Goal: Check status: Check status

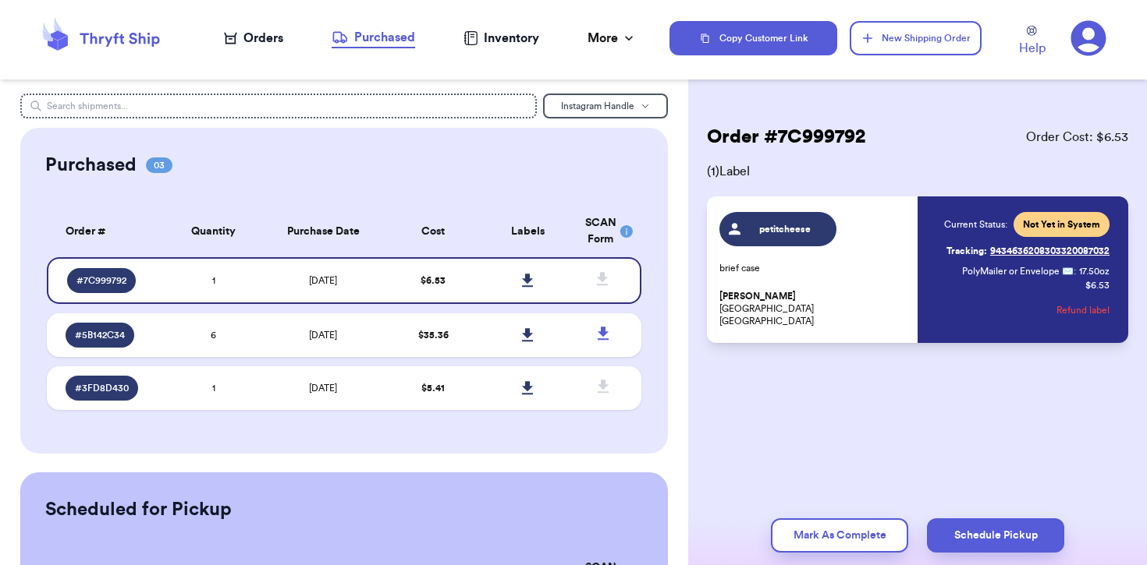
click at [451, 377] on td "$ 5.41" at bounding box center [432, 389] width 95 height 44
click at [514, 384] on link at bounding box center [528, 388] width 34 height 34
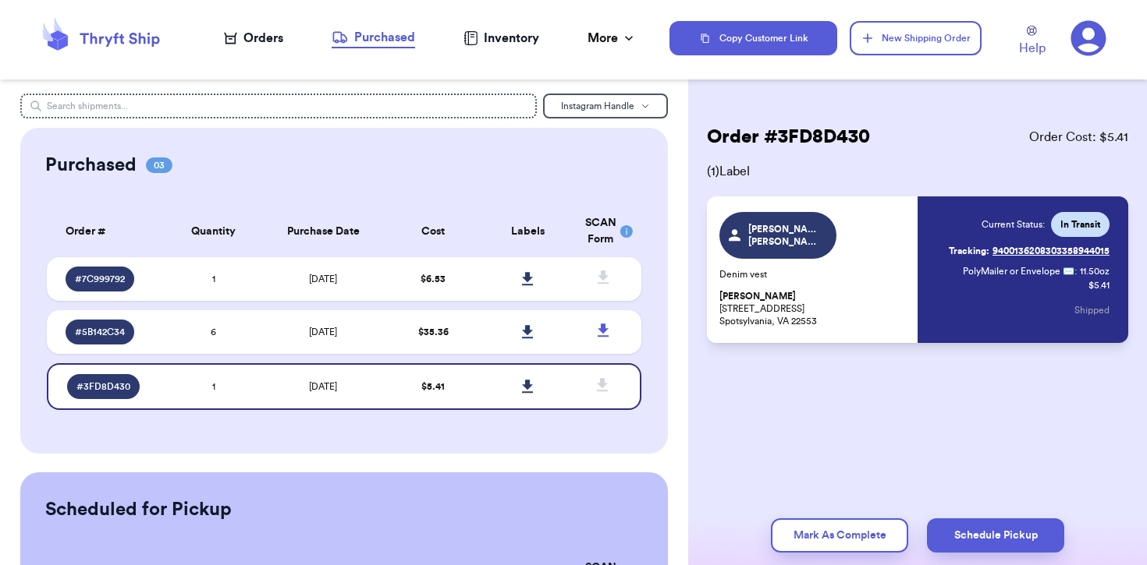
click at [1060, 221] on span "In Transit" at bounding box center [1080, 224] width 40 height 12
click at [1037, 252] on link "Tracking: 9400136208303358944015" at bounding box center [1028, 251] width 161 height 25
click at [418, 350] on td "$ 35.36" at bounding box center [432, 332] width 95 height 44
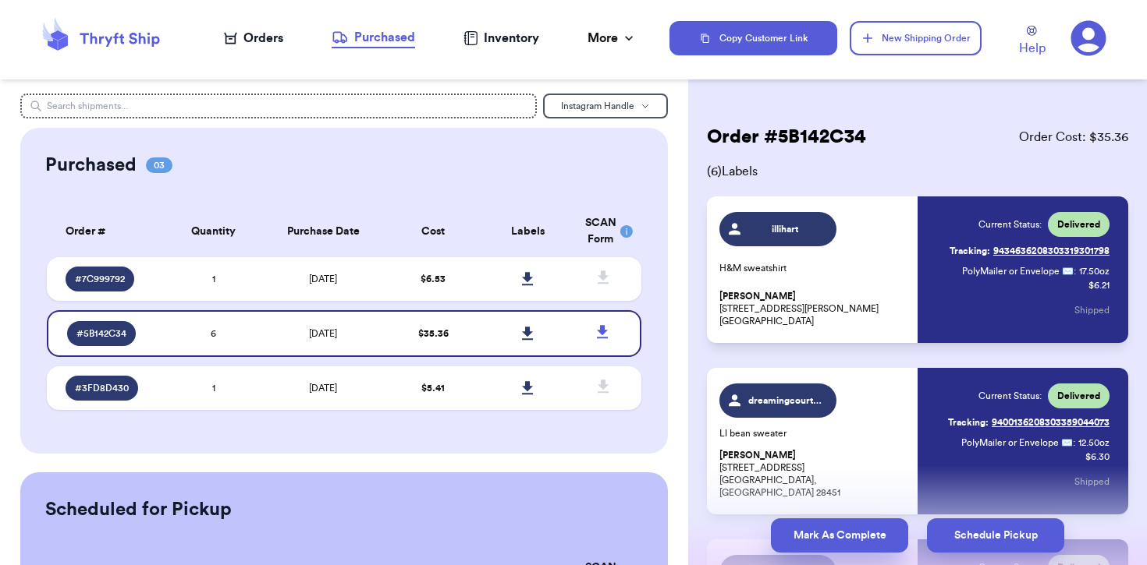
click at [837, 527] on button "Mark As Complete" at bounding box center [839, 536] width 137 height 34
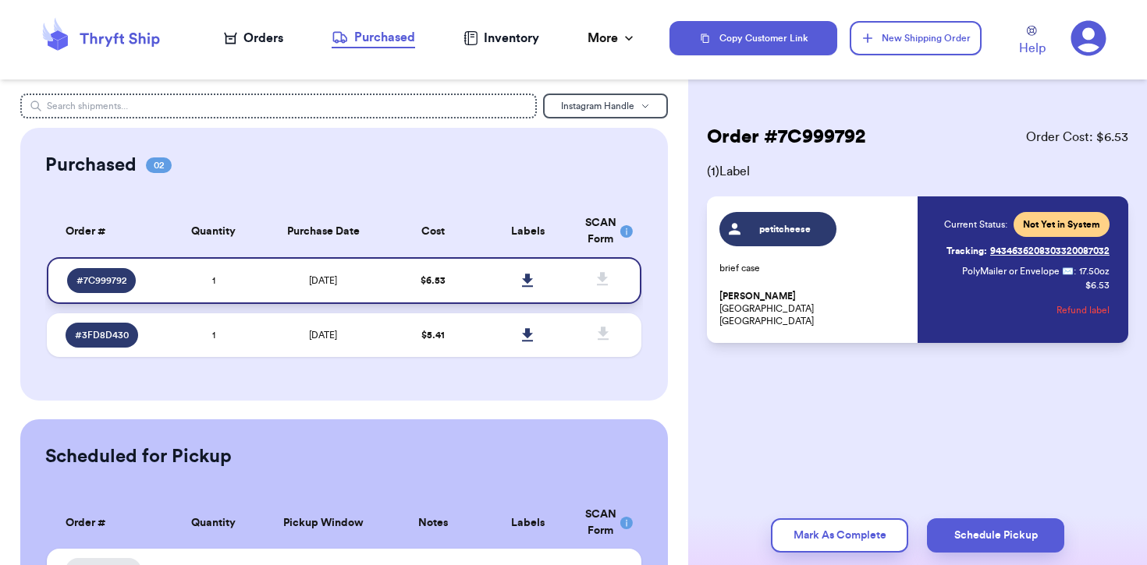
click at [434, 277] on span "$ 6.53" at bounding box center [432, 280] width 25 height 9
click at [449, 328] on td "$ 5.41" at bounding box center [432, 336] width 95 height 44
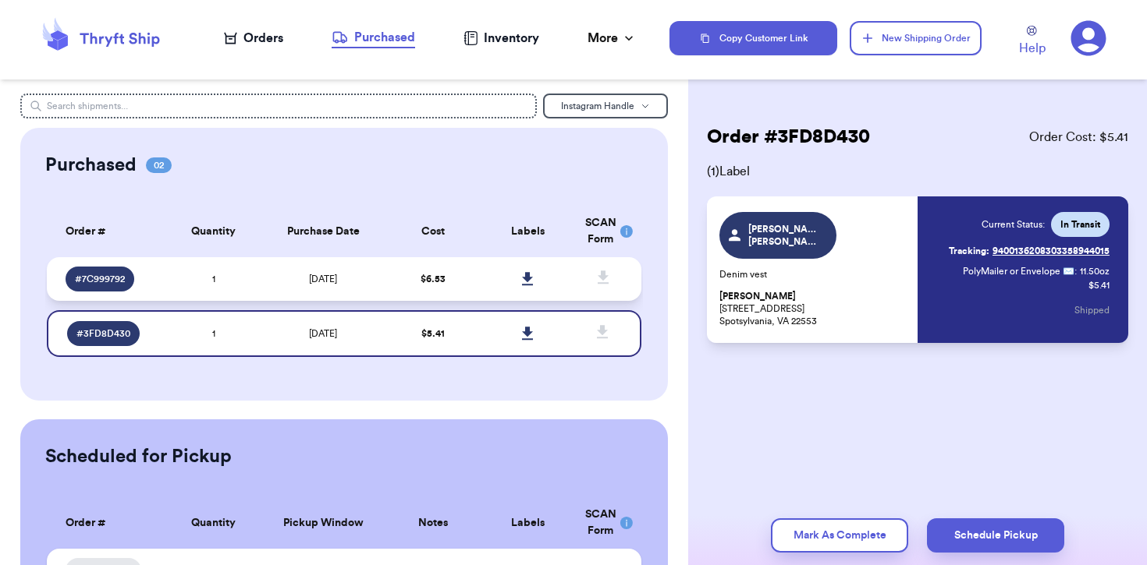
click at [452, 277] on td "$ 6.53" at bounding box center [432, 279] width 95 height 44
